Goal: Task Accomplishment & Management: Manage account settings

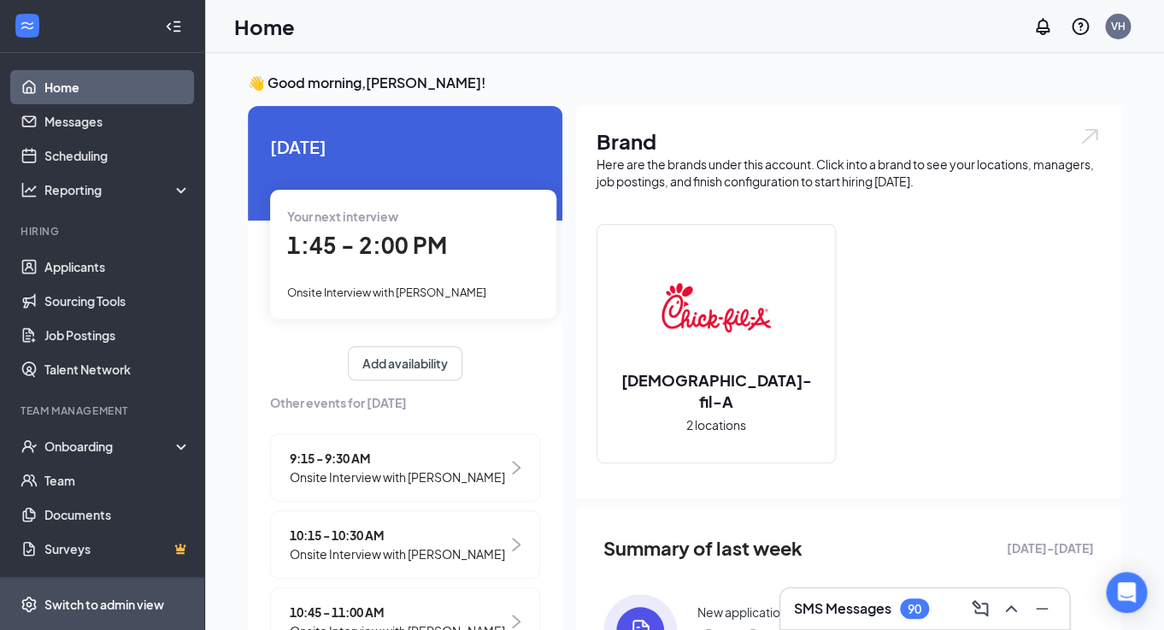
click at [73, 589] on span "Switch to admin view" at bounding box center [117, 604] width 146 height 52
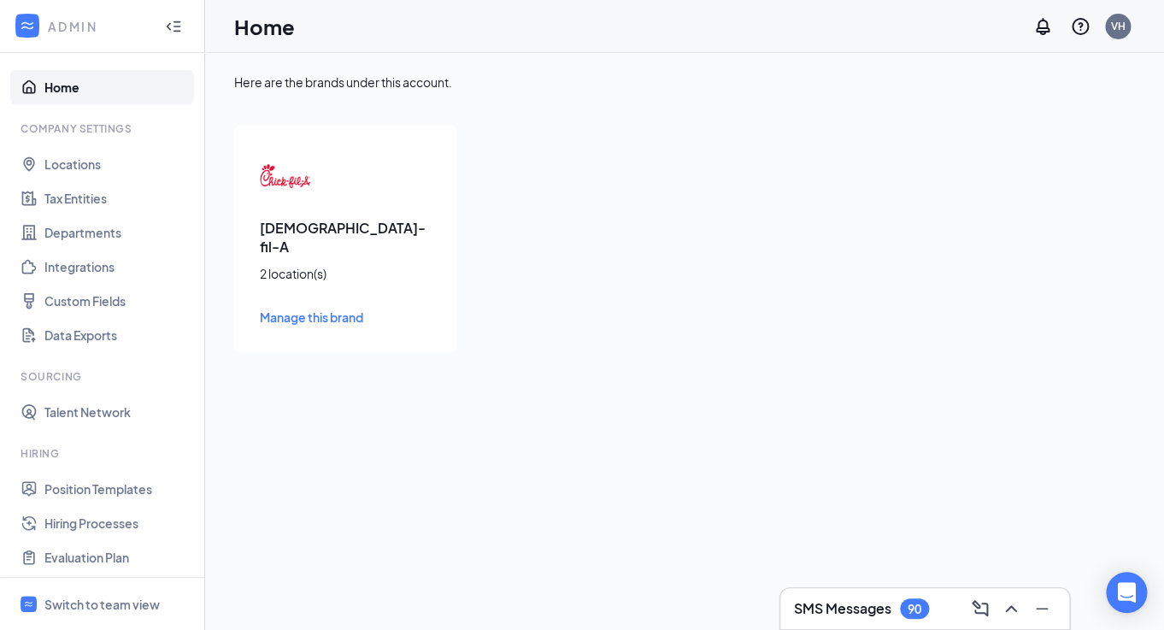
click at [808, 603] on h3 "SMS Messages" at bounding box center [842, 608] width 97 height 19
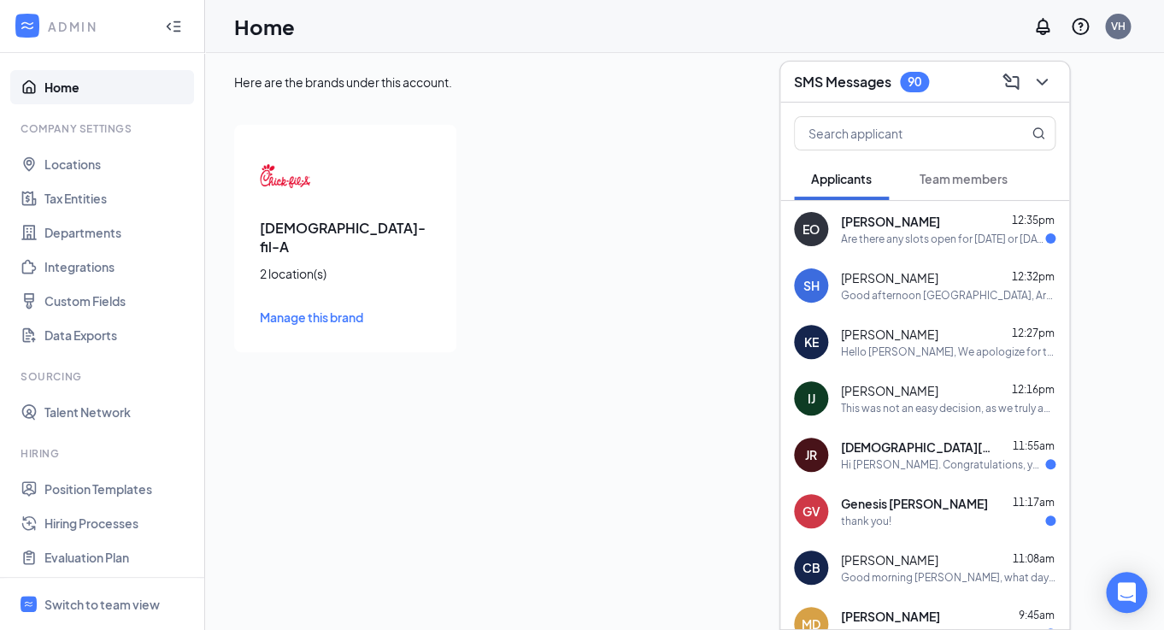
click at [510, 132] on div "[DEMOGRAPHIC_DATA]-fil-A 2 location(s) Manage this brand" at bounding box center [584, 238] width 701 height 227
click at [71, 614] on span "Switch to team view" at bounding box center [117, 604] width 146 height 52
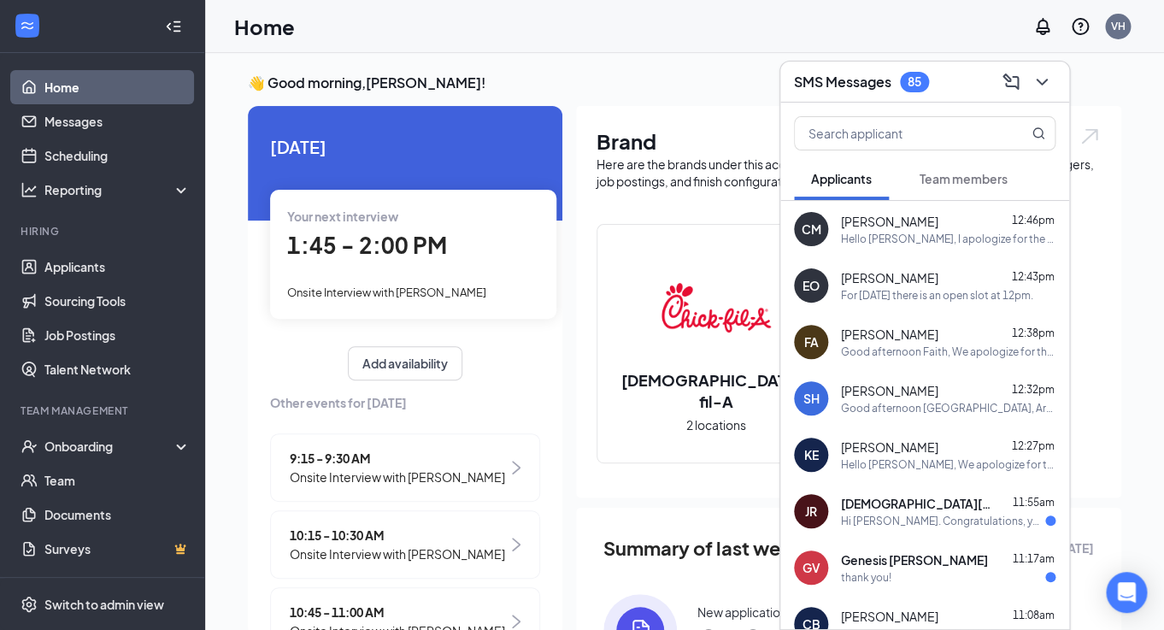
click at [948, 229] on div "[PERSON_NAME] 12:46pm" at bounding box center [948, 221] width 214 height 17
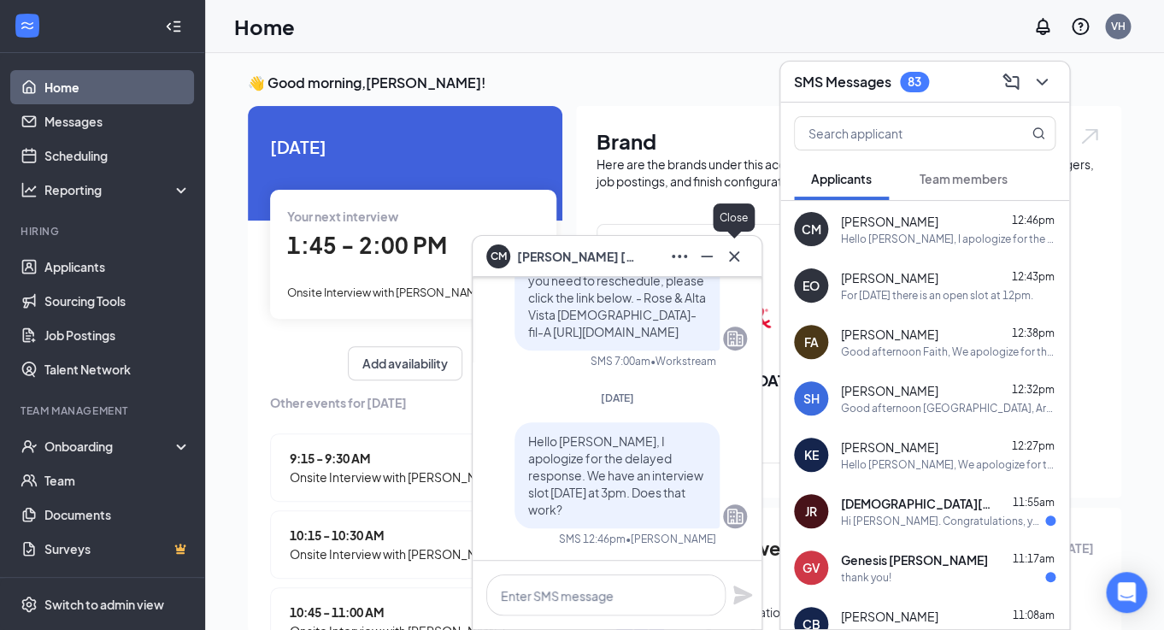
click at [741, 256] on icon "Cross" at bounding box center [734, 256] width 21 height 21
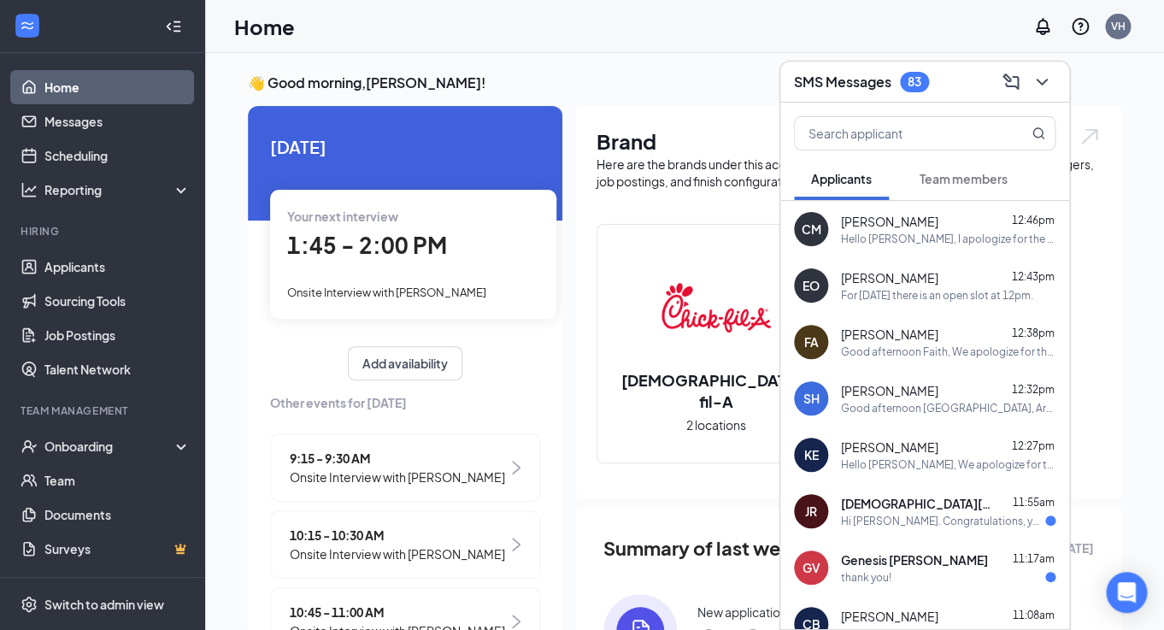
click at [965, 240] on div "Hello [PERSON_NAME], I apologize for the delayed response. We have an interview…" at bounding box center [948, 239] width 214 height 15
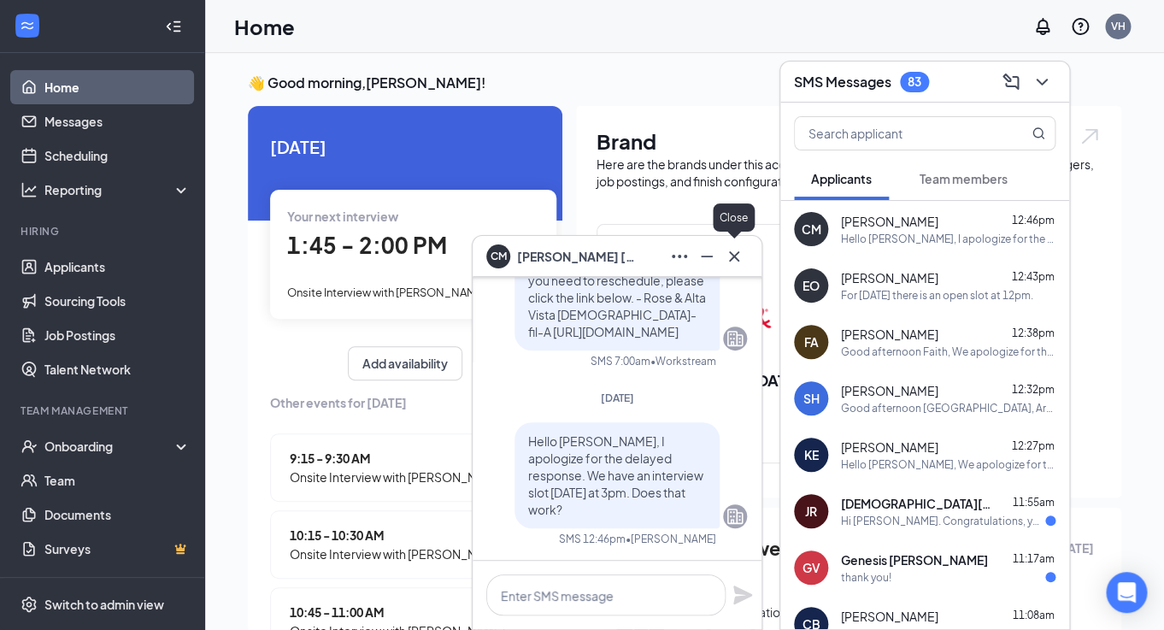
click at [732, 256] on icon "Cross" at bounding box center [734, 255] width 10 height 10
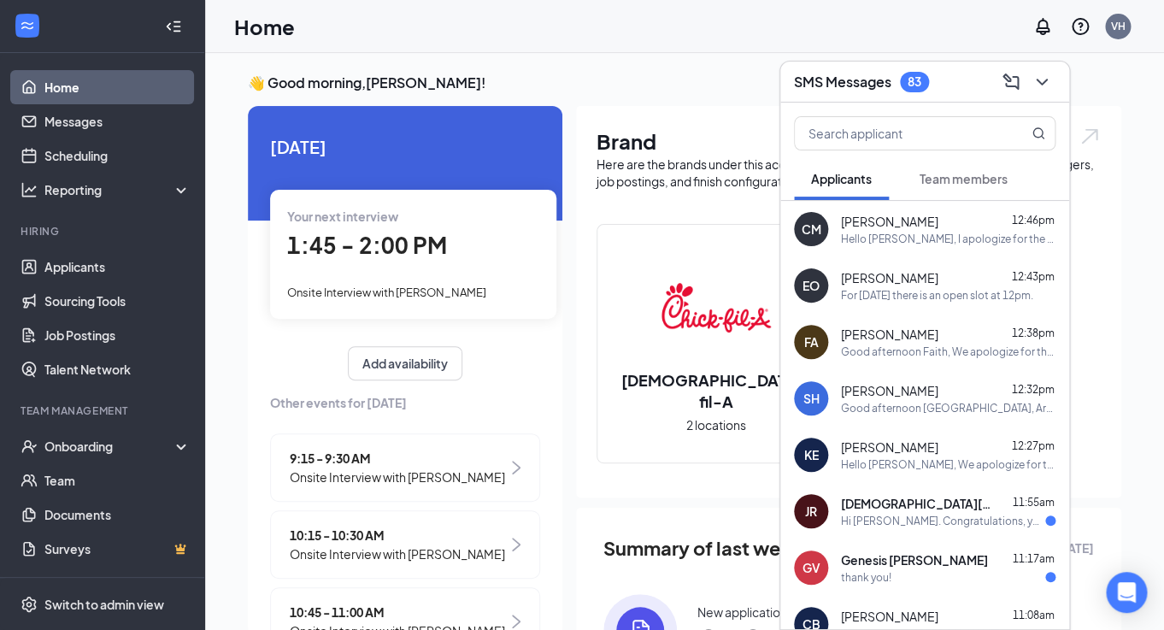
click at [955, 296] on div "For [DATE] there is an open slot at 12pm." at bounding box center [937, 295] width 192 height 15
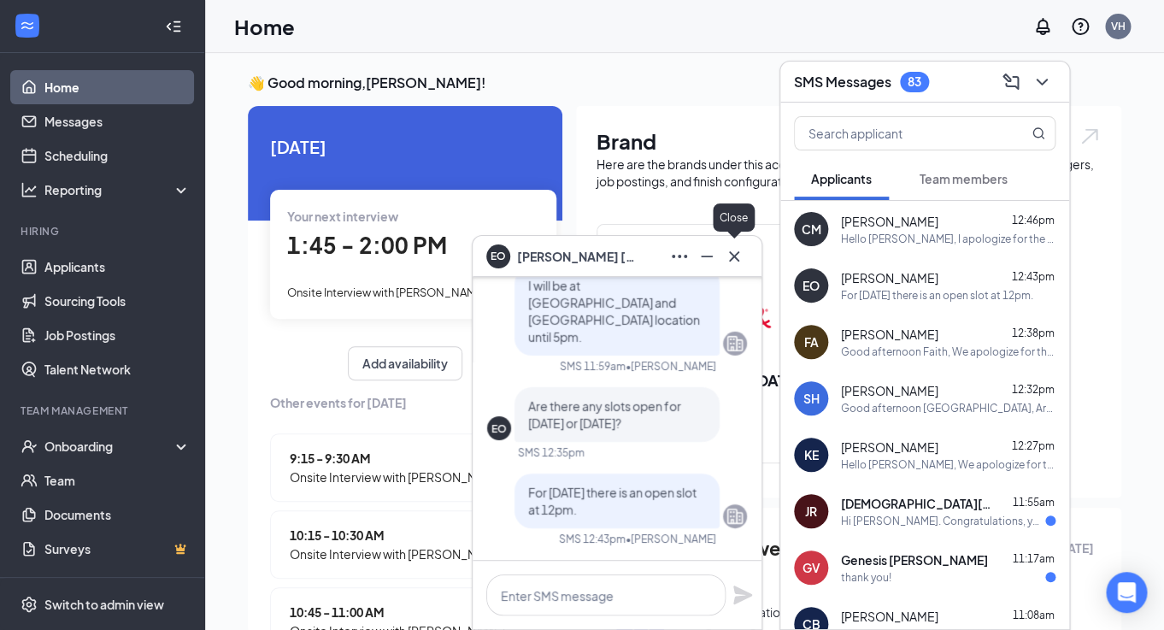
click at [735, 266] on button at bounding box center [733, 256] width 27 height 27
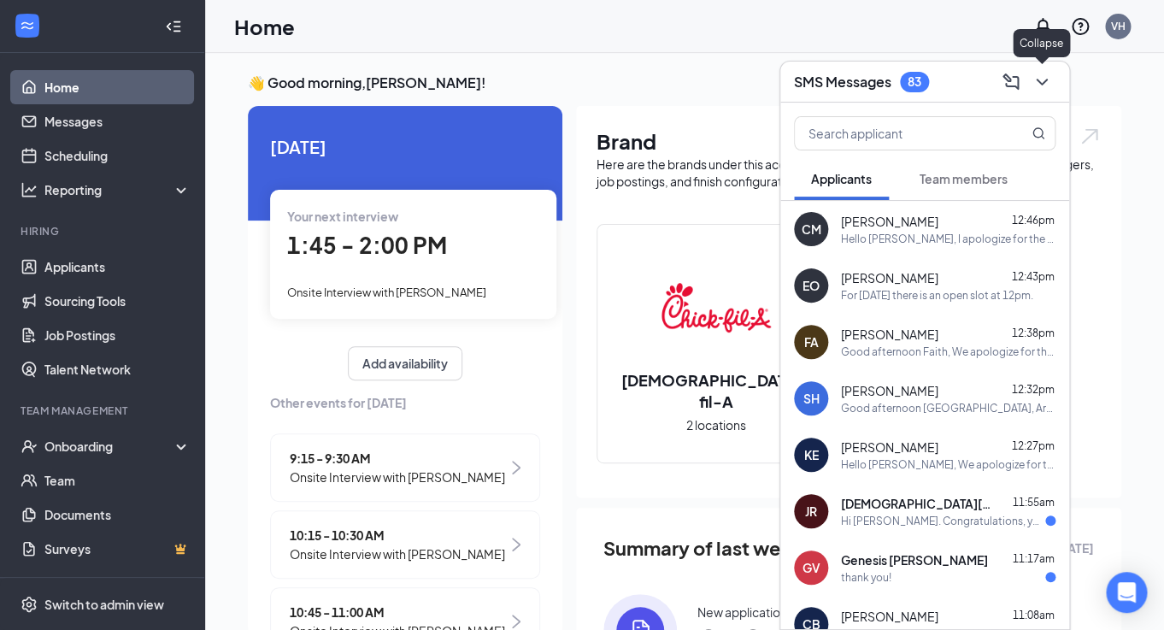
click at [1046, 82] on icon "ChevronDown" at bounding box center [1041, 82] width 21 height 21
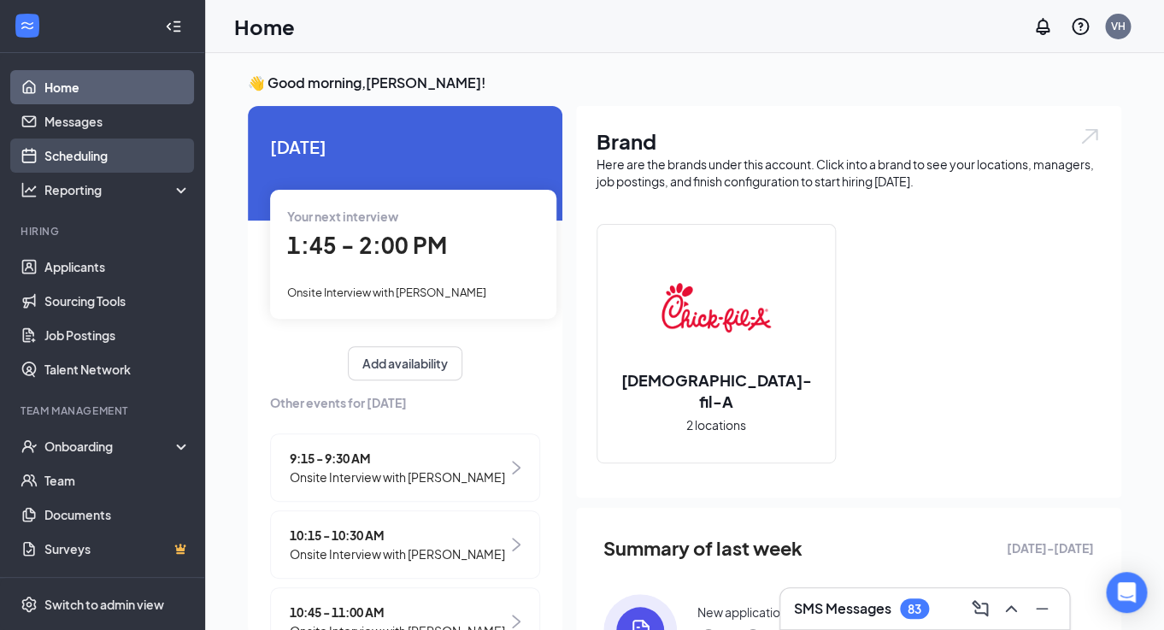
click at [82, 161] on link "Scheduling" at bounding box center [117, 155] width 146 height 34
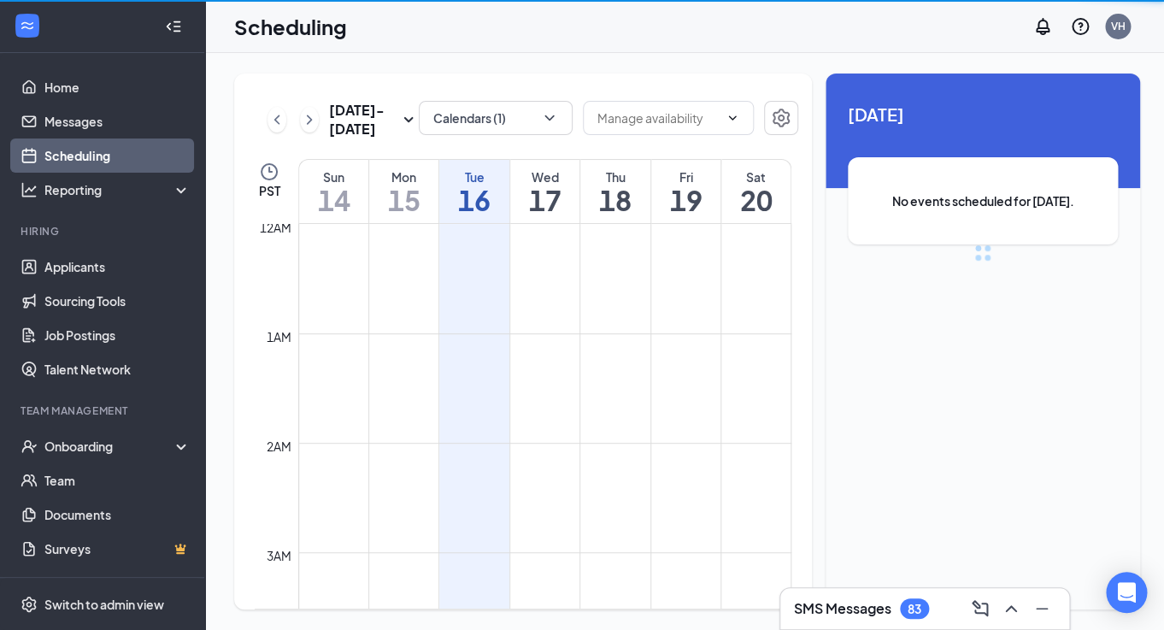
scroll to position [840, 0]
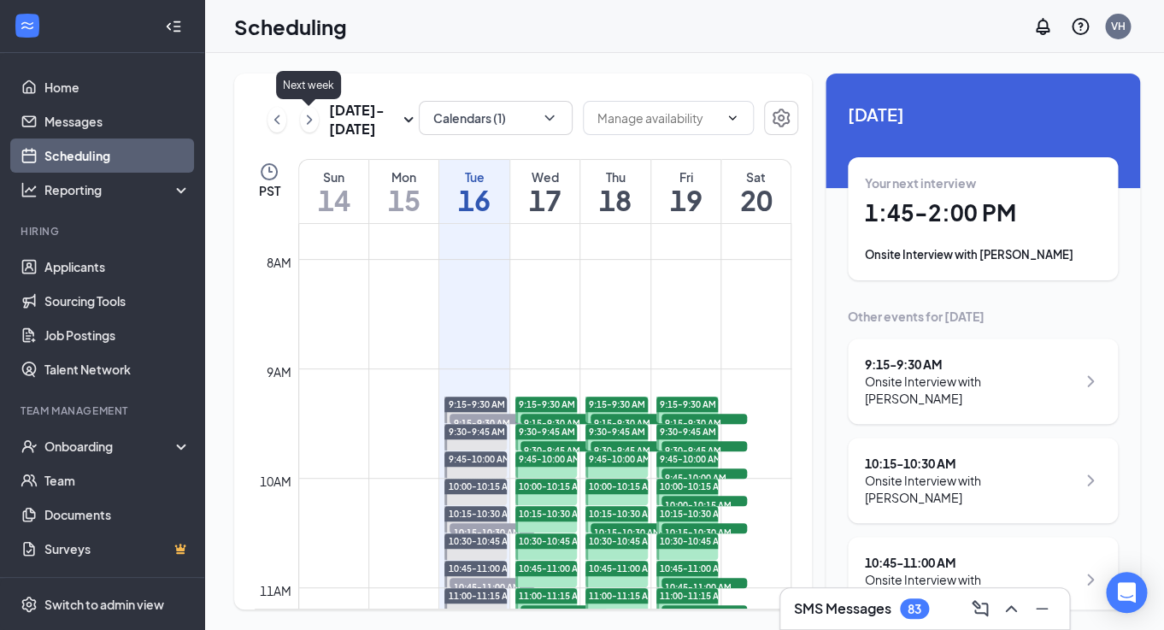
click at [307, 124] on icon "ChevronRight" at bounding box center [309, 118] width 5 height 9
